Goal: Find specific page/section: Find specific page/section

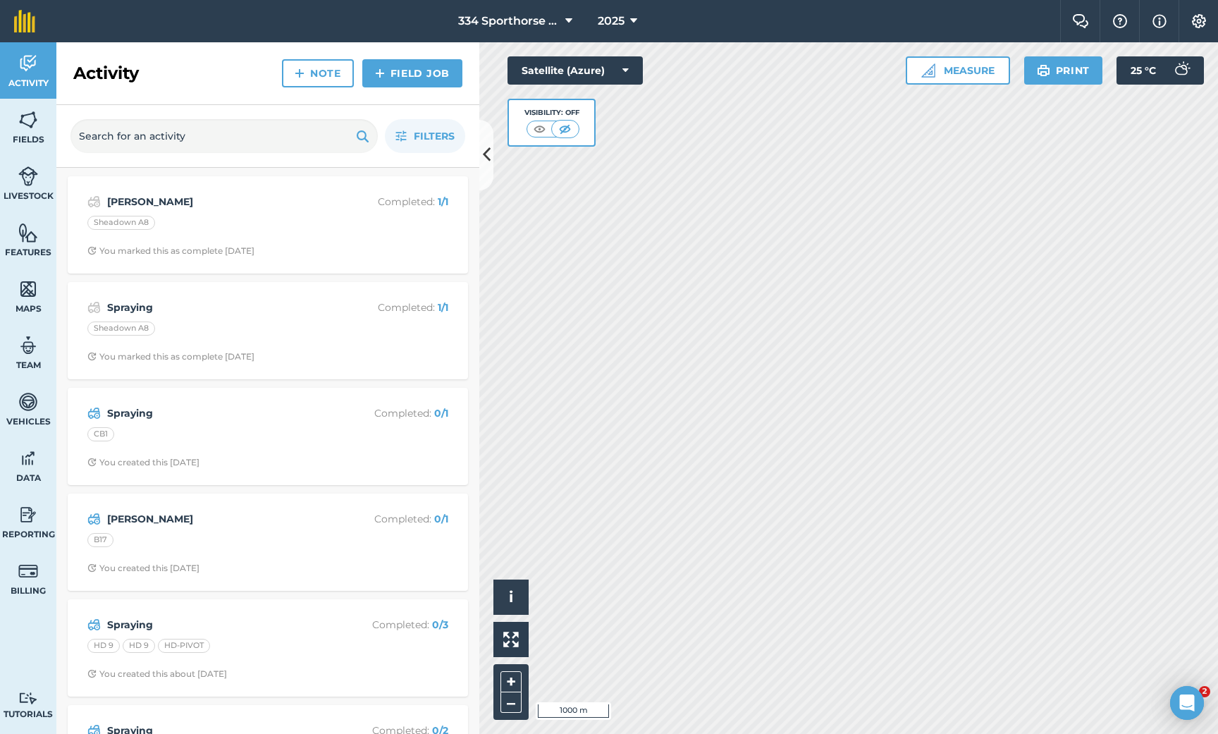
click at [30, 288] on img at bounding box center [28, 288] width 20 height 21
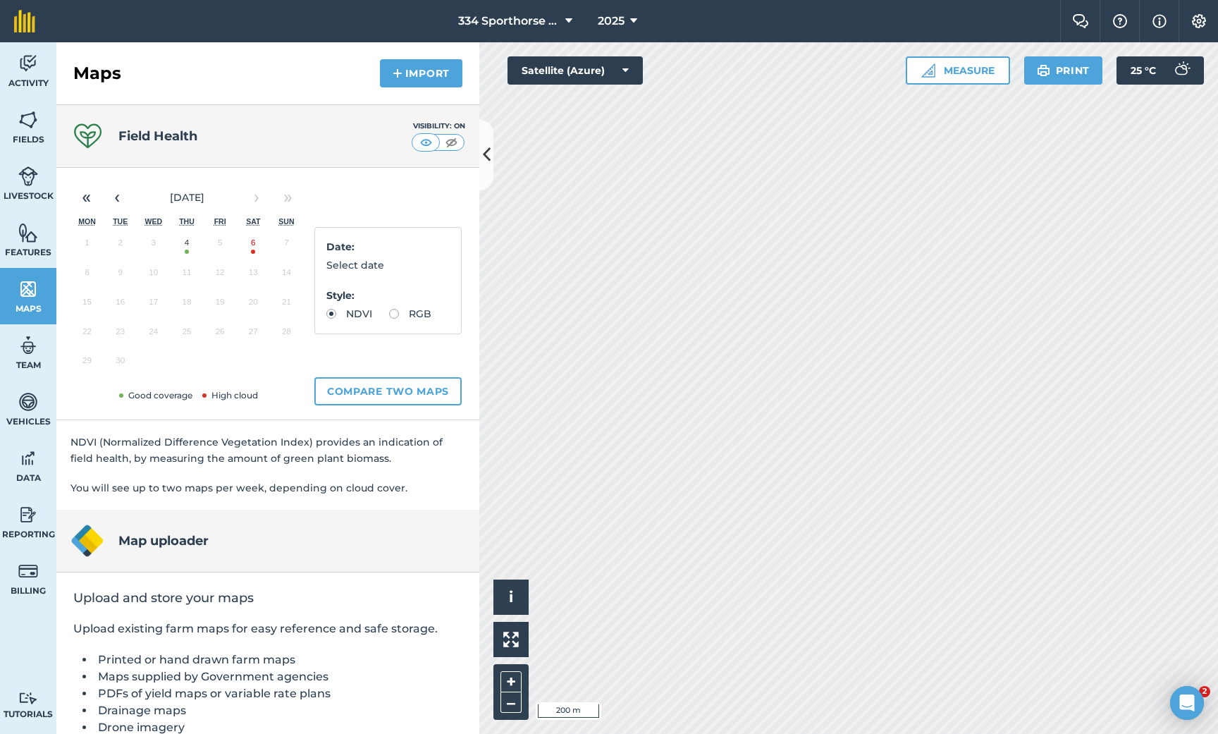
click at [191, 243] on button "4" at bounding box center [186, 246] width 33 height 30
